Goal: Transaction & Acquisition: Subscribe to service/newsletter

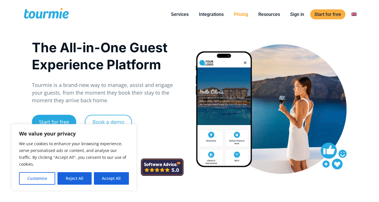
click at [242, 15] on link "Pricing" at bounding box center [240, 14] width 23 height 7
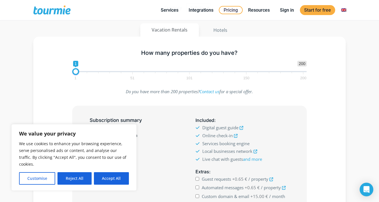
scroll to position [68, 0]
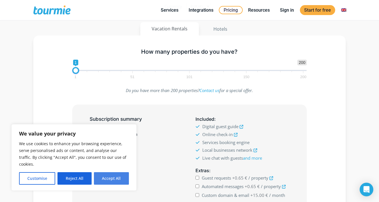
click at [115, 181] on button "Accept All" at bounding box center [111, 178] width 35 height 13
checkbox input "true"
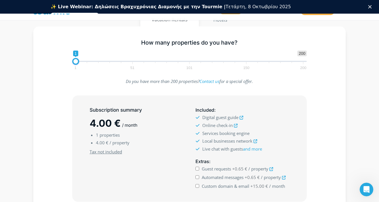
scroll to position [0, 0]
